Goal: Task Accomplishment & Management: Complete application form

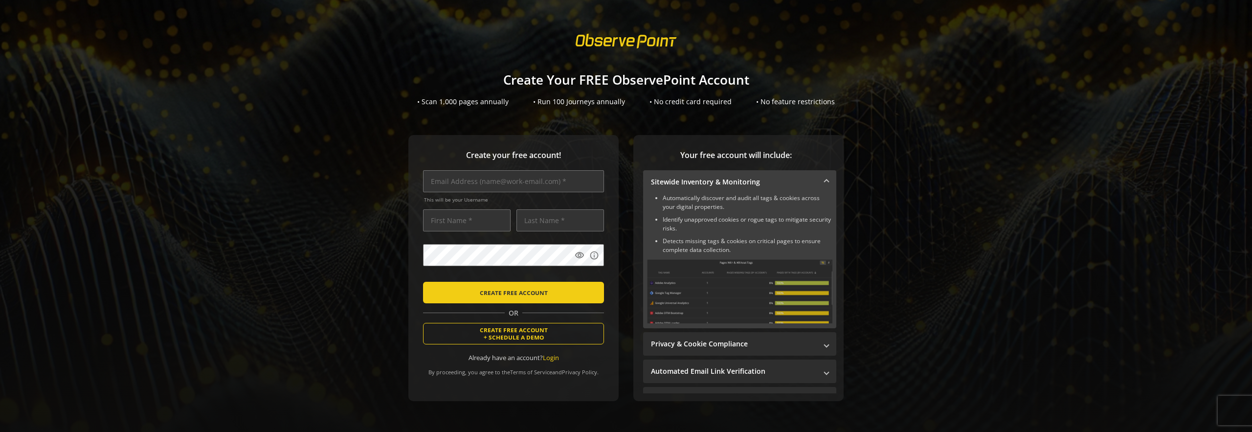
click at [1070, 35] on div at bounding box center [626, 41] width 1252 height 28
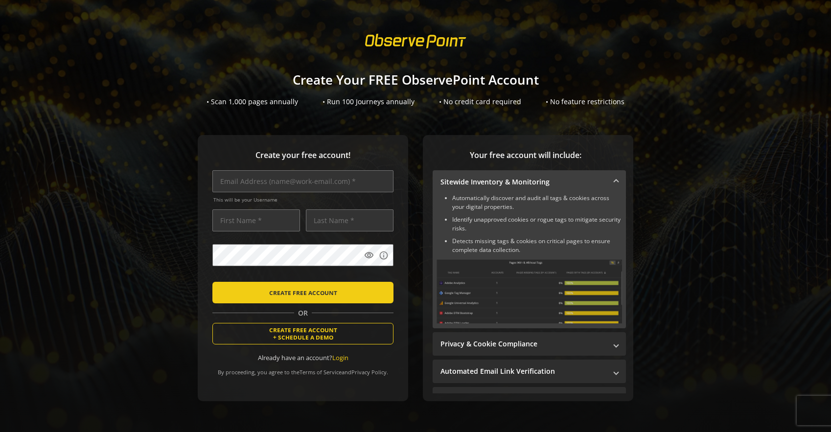
click at [652, 86] on h1 "Create Your FREE ObservePoint Account" at bounding box center [415, 80] width 831 height 14
click at [712, 217] on div "Create your free account! This will be your Username visibility info CREATE FRE…" at bounding box center [415, 287] width 807 height 305
click at [652, 105] on div "• Scan 1,000 pages annually • Run 100 Journeys annually • No credit card requir…" at bounding box center [415, 102] width 831 height 10
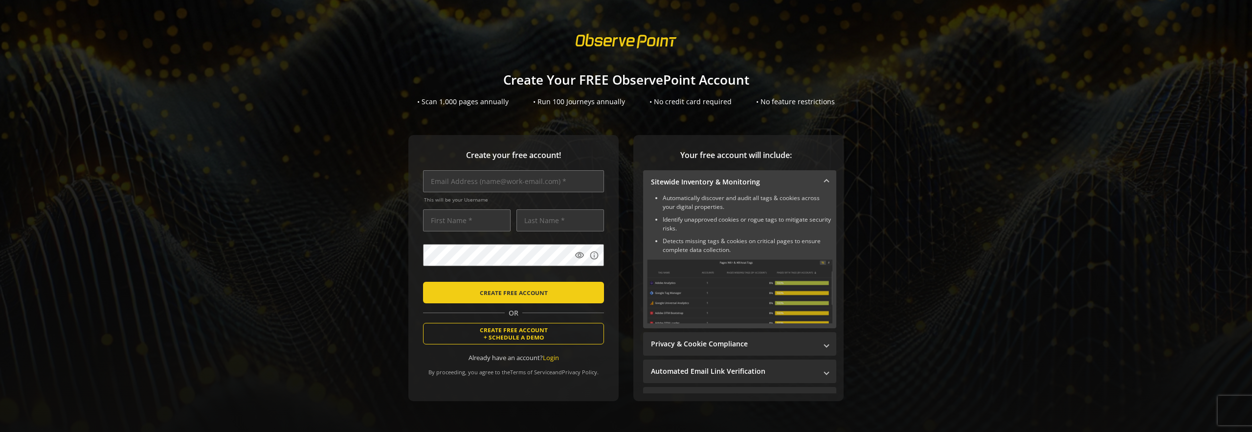
click at [235, 20] on sign-up "Create Your FREE ObservePoint Account • Scan 1,000 pages annually • Run 100 Jou…" at bounding box center [626, 216] width 1252 height 432
